Goal: Information Seeking & Learning: Learn about a topic

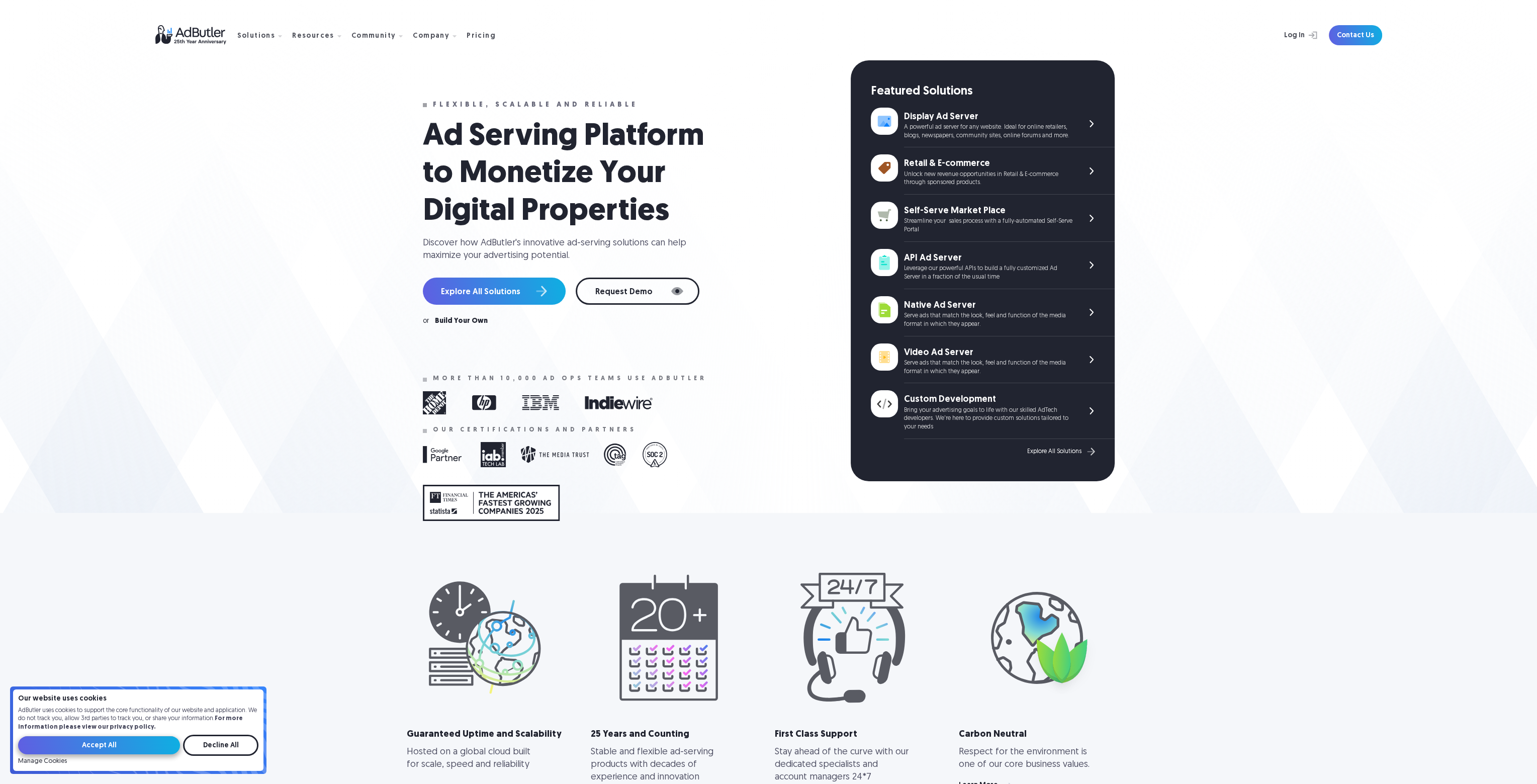
click at [100, 748] on input "Accept All" at bounding box center [98, 745] width 162 height 18
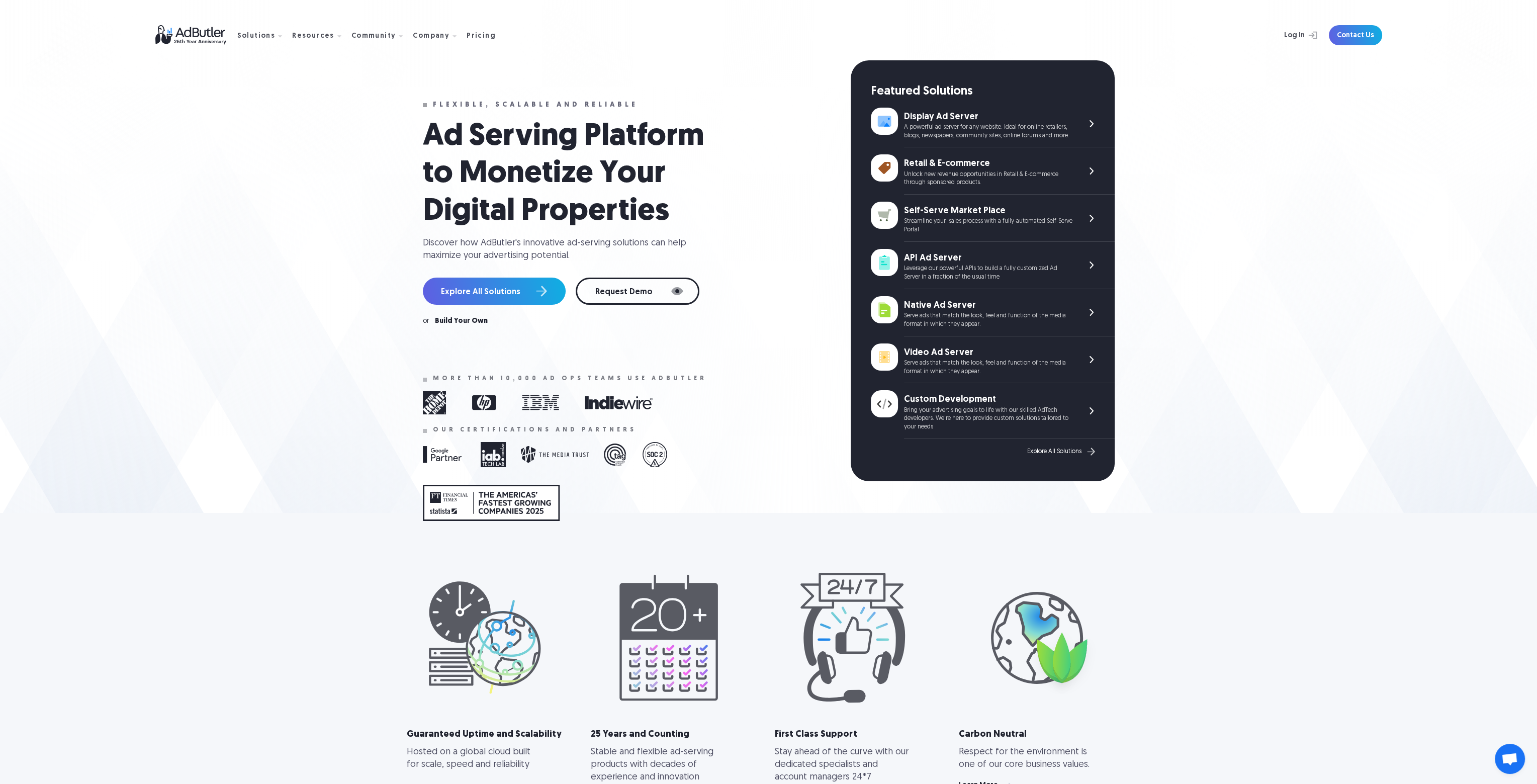
click at [950, 214] on div "Self-Serve Market Place" at bounding box center [988, 211] width 168 height 13
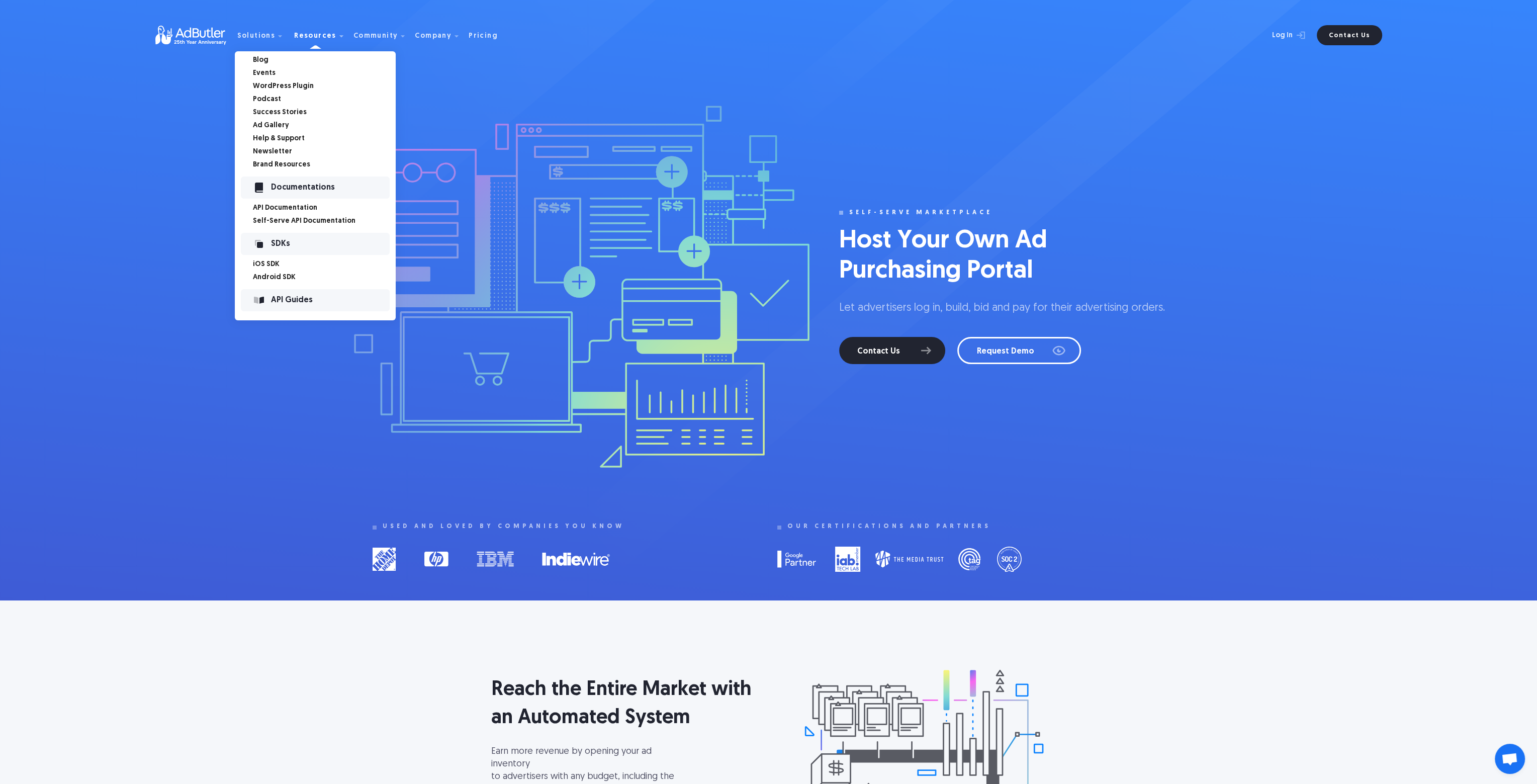
click at [274, 112] on link "Success Stories" at bounding box center [324, 113] width 143 height 7
